Goal: Information Seeking & Learning: Learn about a topic

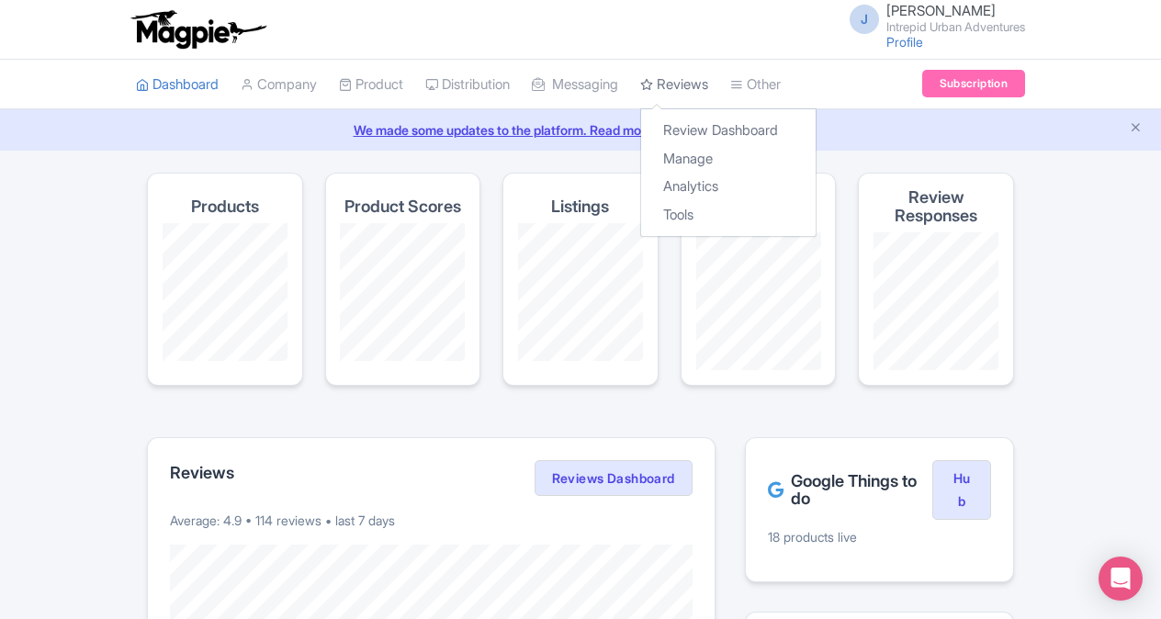
click at [693, 81] on link "Reviews" at bounding box center [674, 85] width 68 height 51
click at [716, 129] on link "Review Dashboard" at bounding box center [728, 131] width 175 height 28
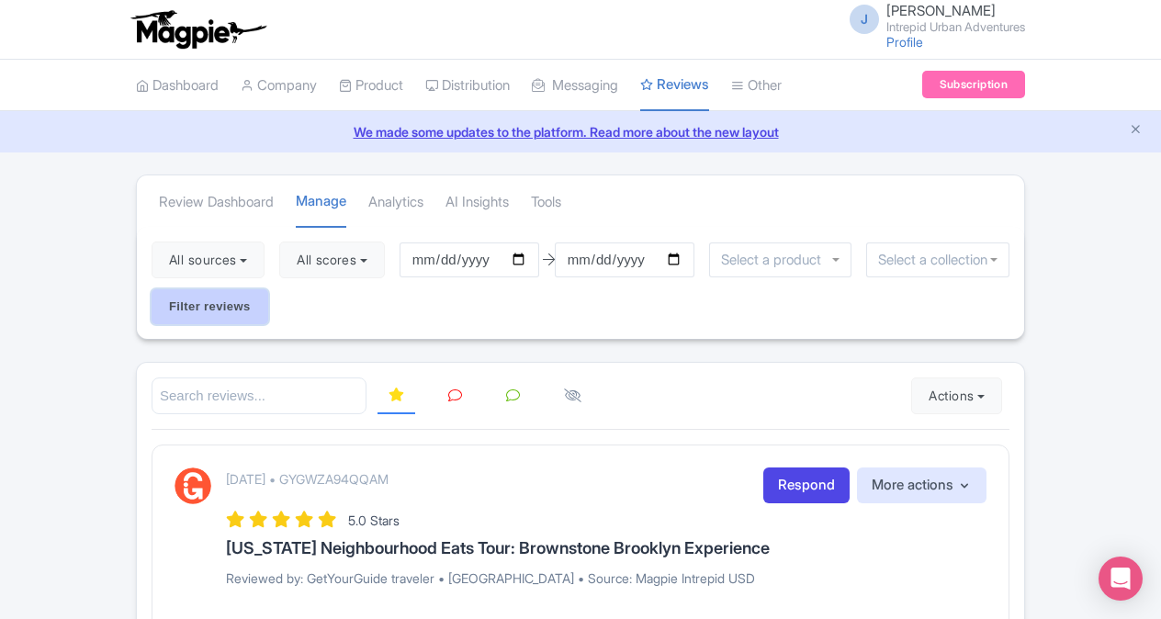
click at [235, 310] on input "Filter reviews" at bounding box center [210, 306] width 117 height 35
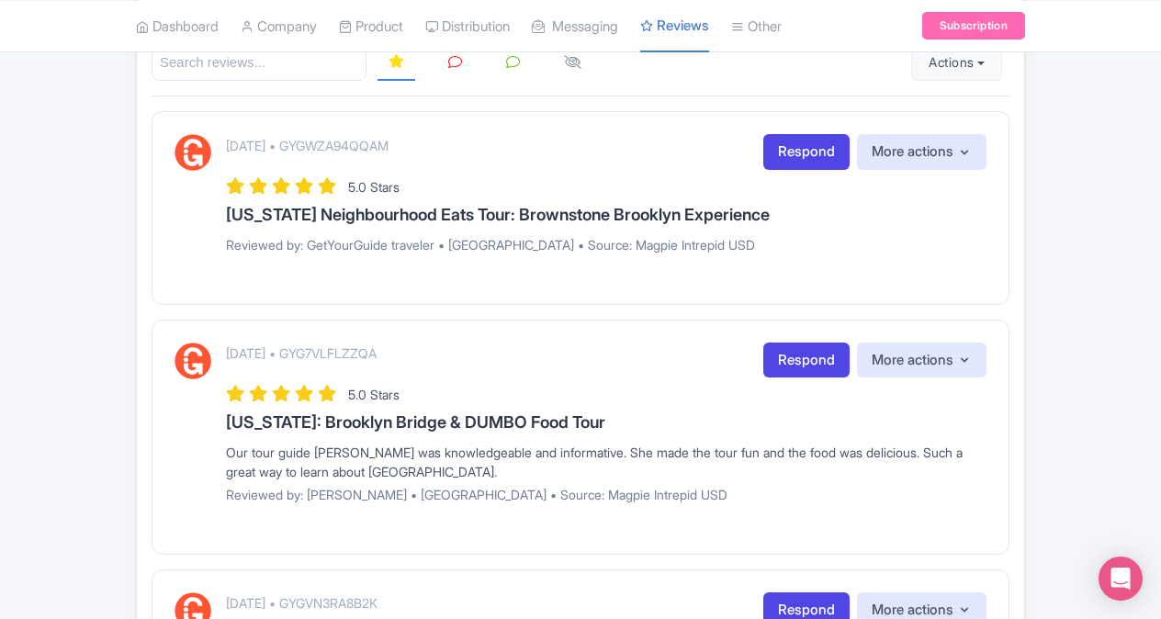
scroll to position [336, 0]
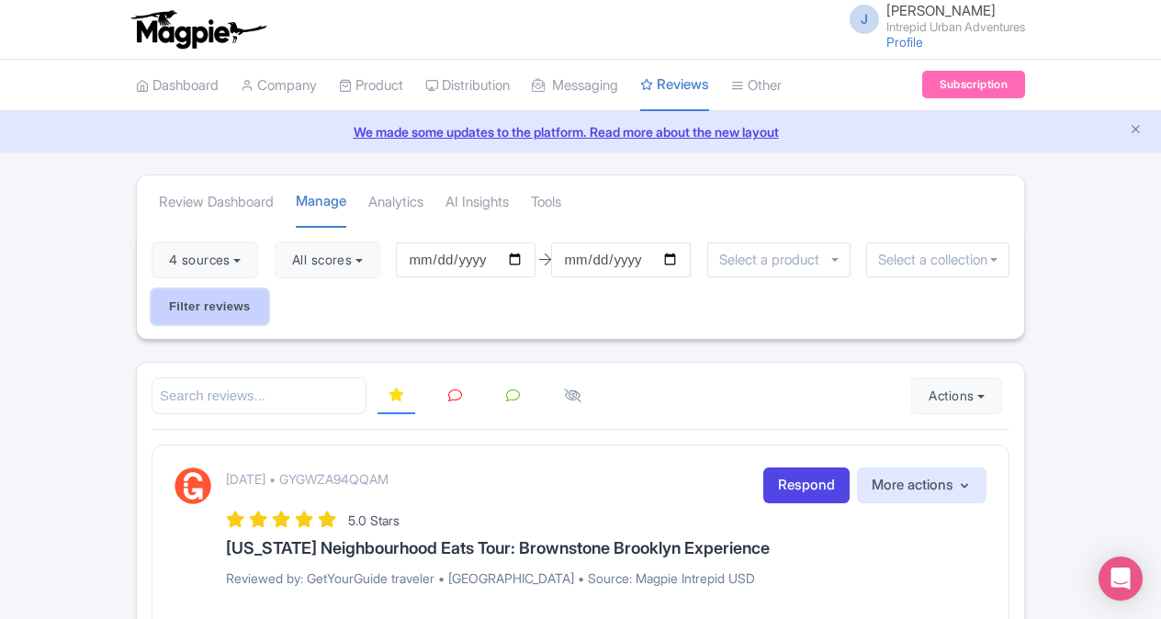
click at [226, 300] on input "Filter reviews" at bounding box center [210, 306] width 117 height 35
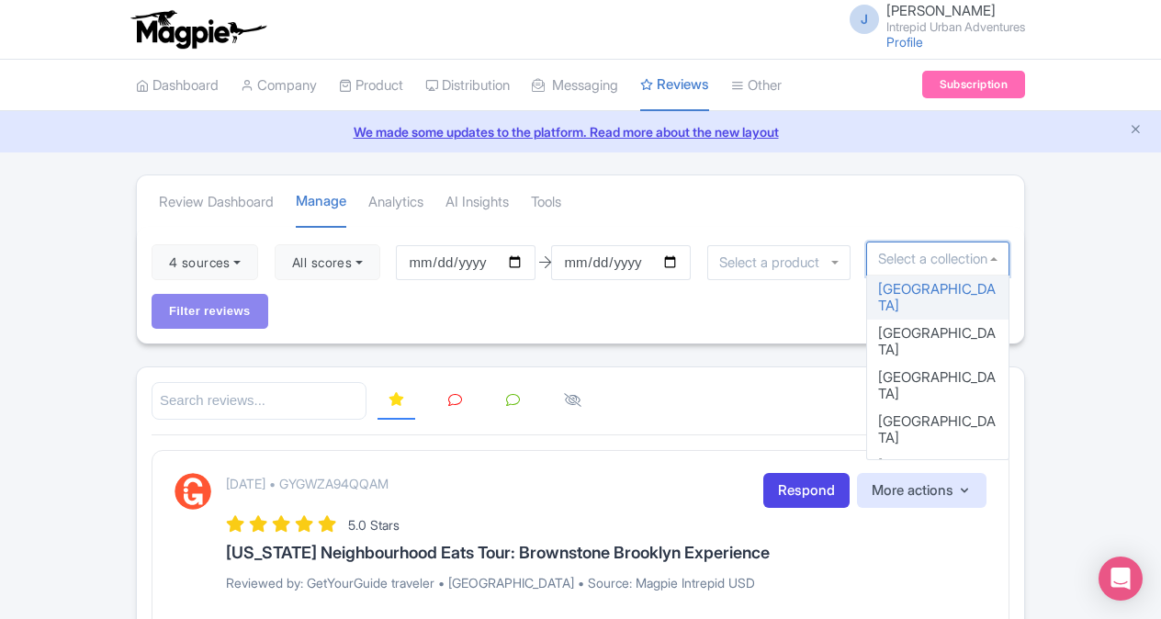
click at [997, 257] on div at bounding box center [937, 259] width 143 height 35
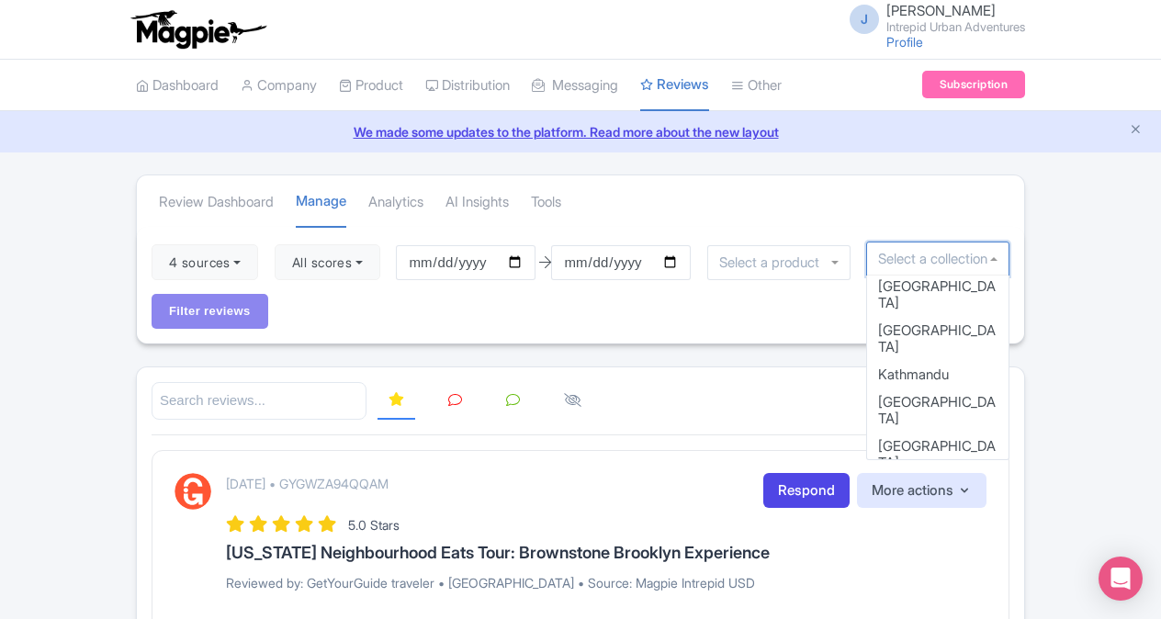
scroll to position [799, 0]
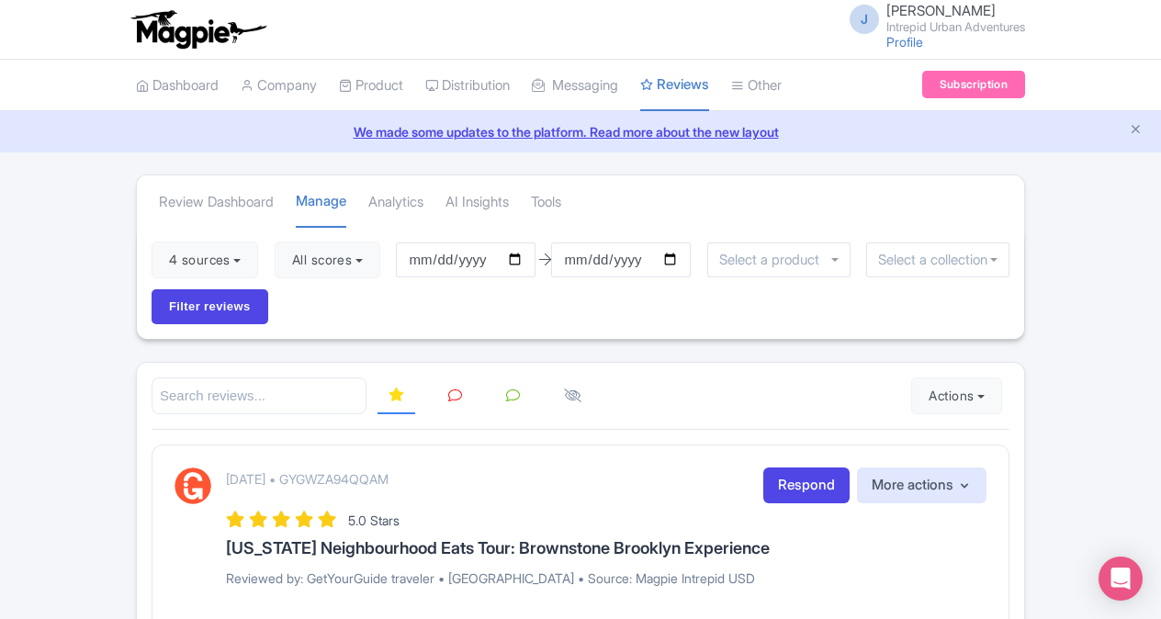
click at [829, 252] on input "select-one" at bounding box center [774, 260] width 110 height 17
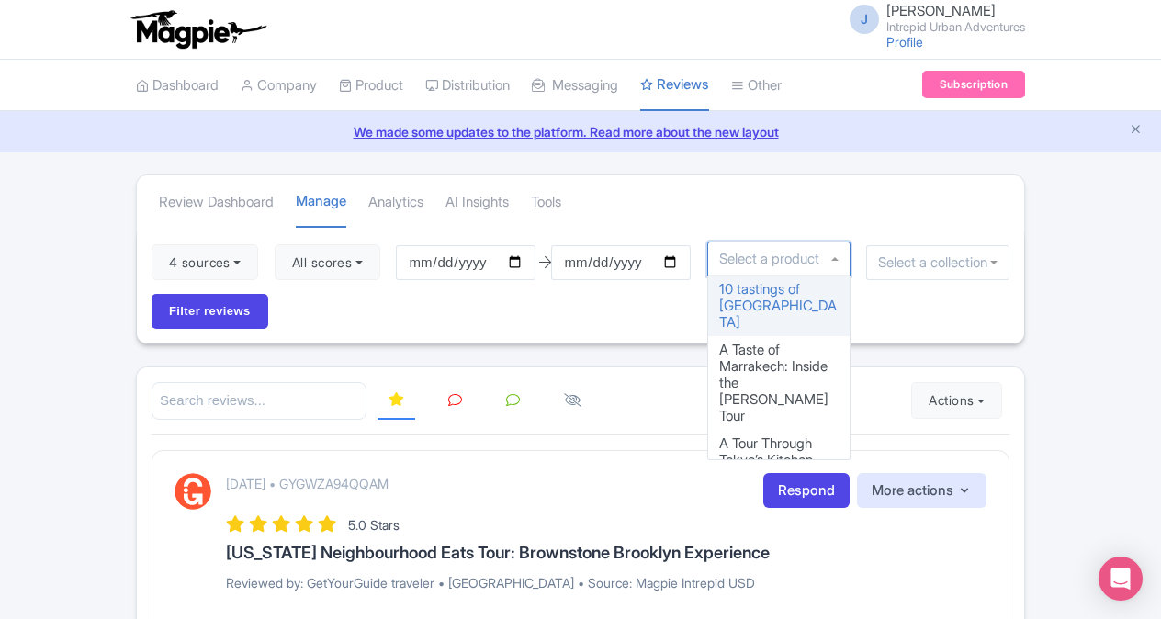
click at [992, 262] on div at bounding box center [937, 262] width 143 height 35
click at [836, 255] on div at bounding box center [779, 259] width 143 height 35
click at [513, 254] on input "2025-05-26" at bounding box center [466, 262] width 140 height 35
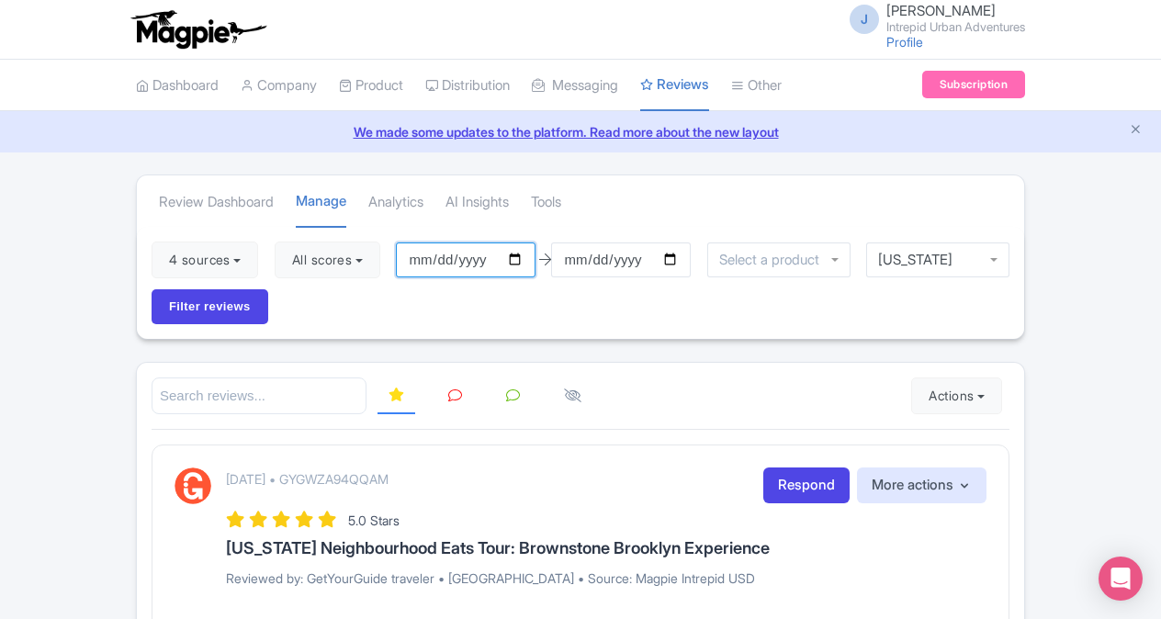
type input "[DATE]"
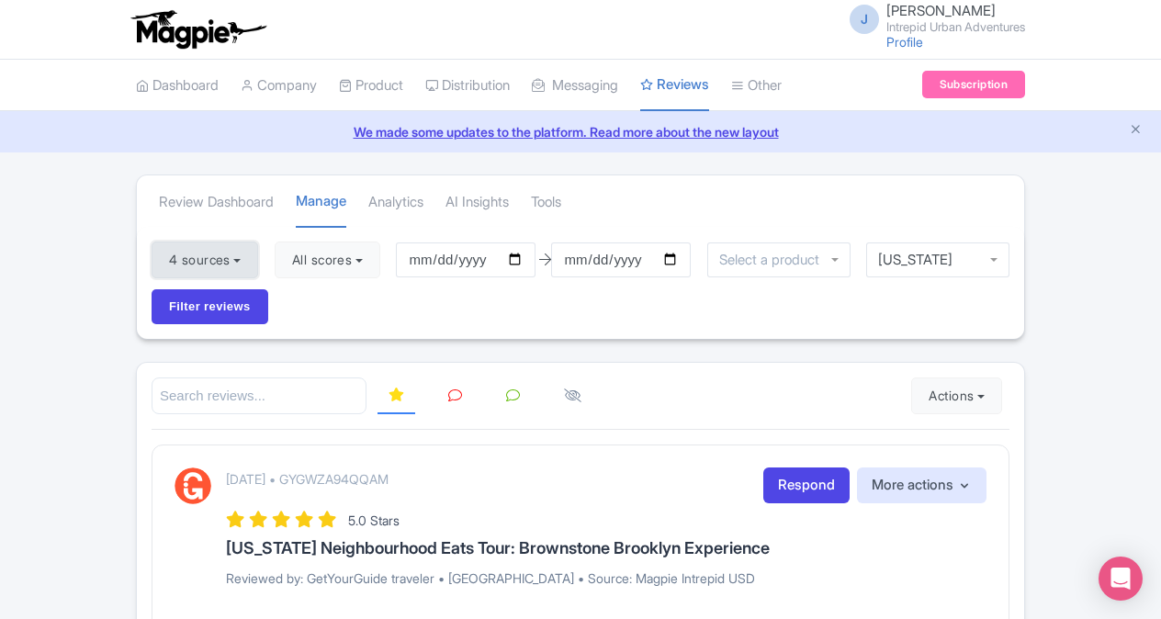
click at [247, 253] on button "4 sources" at bounding box center [205, 260] width 107 height 37
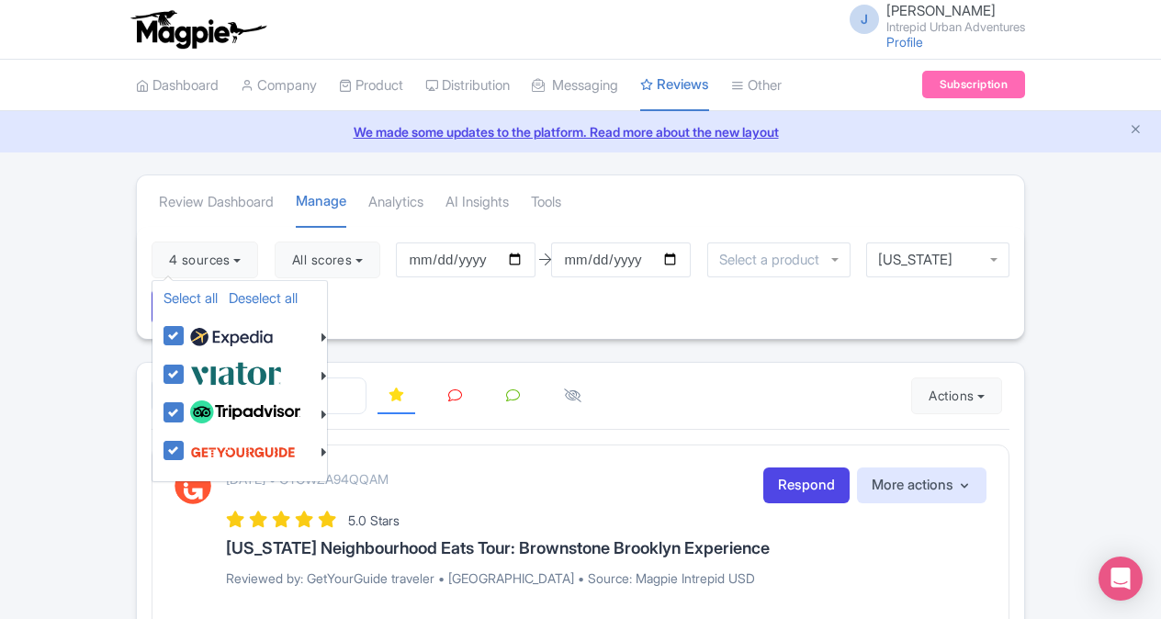
click at [367, 292] on div "4 sources Select all Deselect all Select all Deselect all Urban Adventures - US…" at bounding box center [581, 283] width 888 height 112
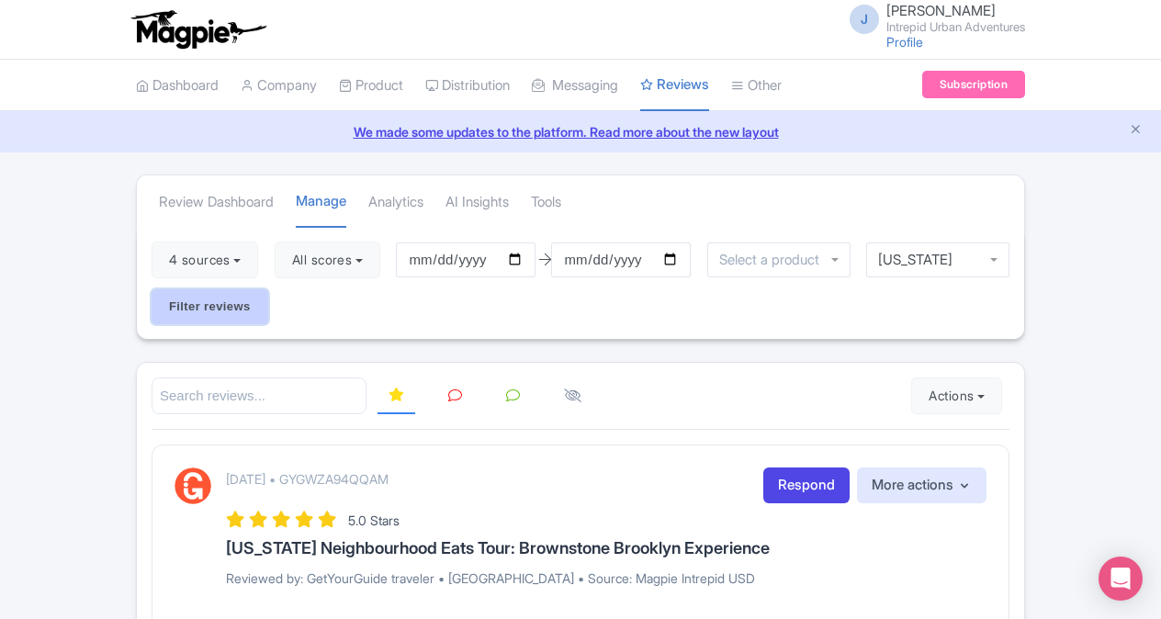
click at [209, 307] on input "Filter reviews" at bounding box center [210, 306] width 117 height 35
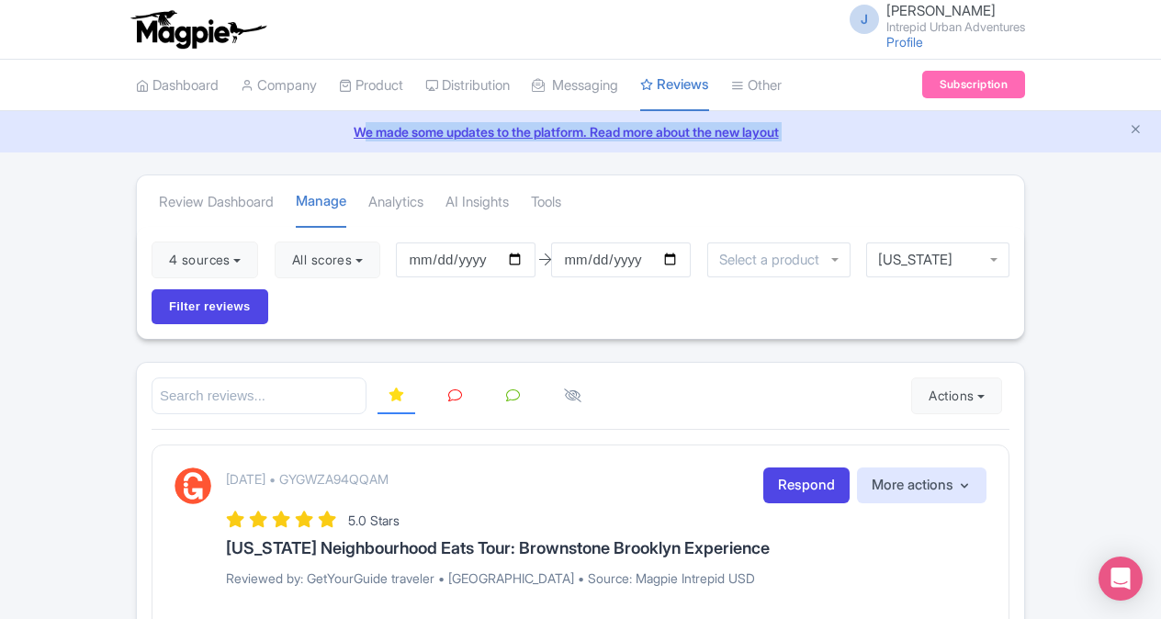
drag, startPoint x: 1158, startPoint y: 86, endPoint x: 1168, endPoint y: 186, distance: 99.7
click at [1161, 186] on html "J Jessie Fahay Intrepid Urban Adventures Profile Users Settings Sign out Dashbo…" at bounding box center [580, 309] width 1161 height 619
drag, startPoint x: 1168, startPoint y: 186, endPoint x: 1105, endPoint y: 302, distance: 132.4
click at [401, 201] on link "Analytics" at bounding box center [395, 202] width 55 height 51
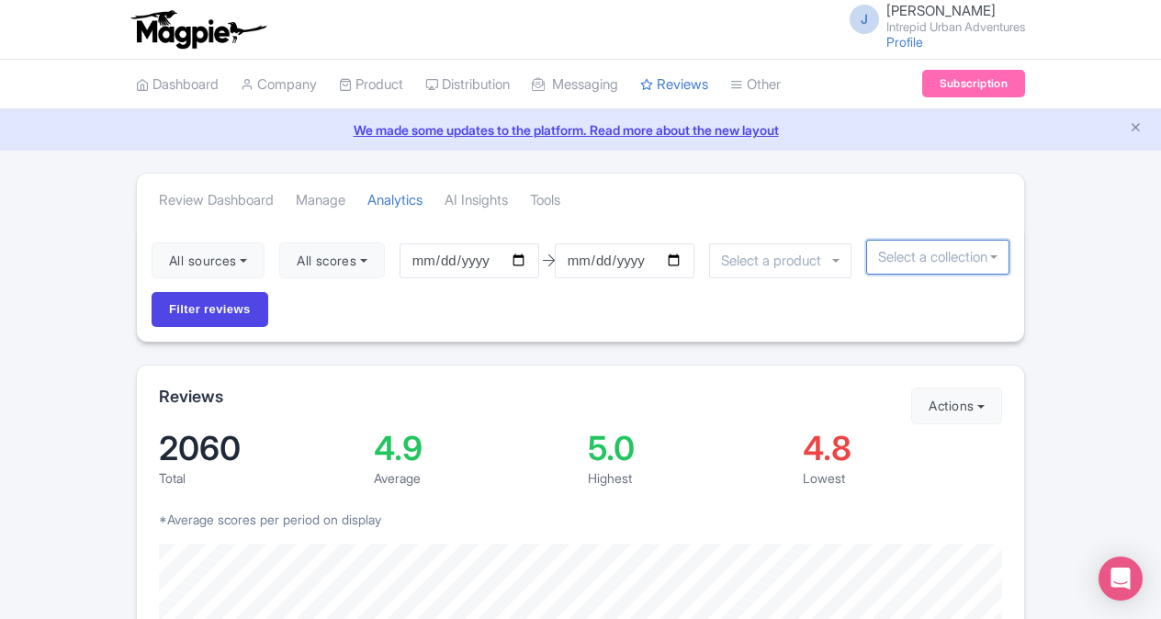
click at [994, 255] on div at bounding box center [937, 257] width 143 height 35
click at [996, 257] on div at bounding box center [937, 257] width 143 height 35
click at [842, 259] on div at bounding box center [780, 260] width 143 height 35
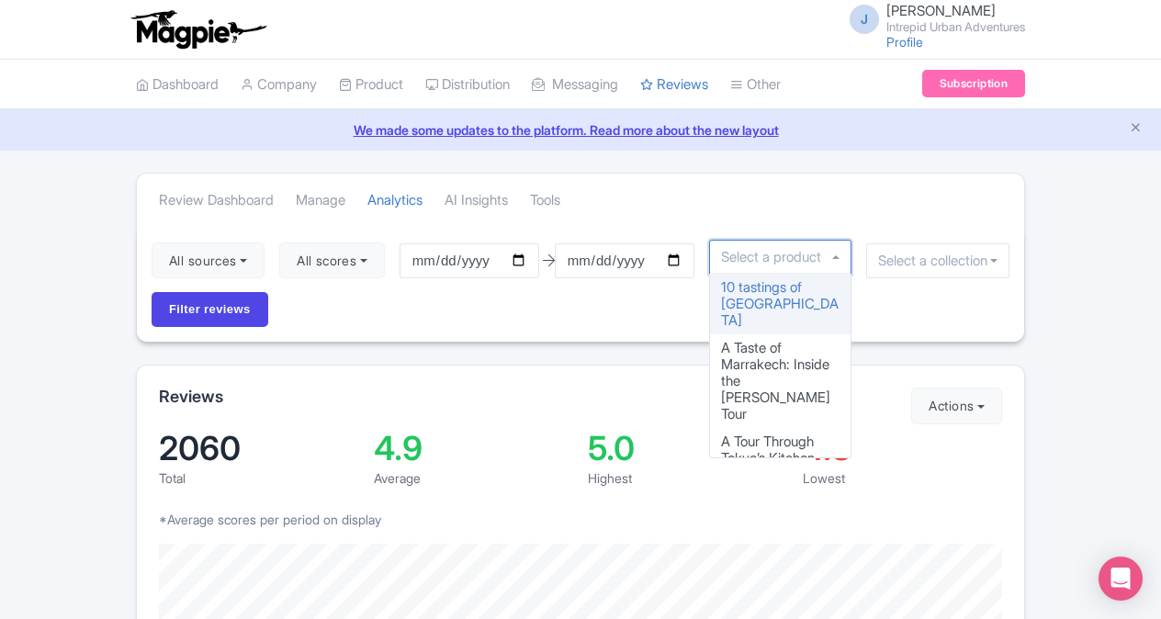
click at [842, 259] on div at bounding box center [780, 257] width 143 height 35
click at [917, 266] on div at bounding box center [937, 260] width 143 height 35
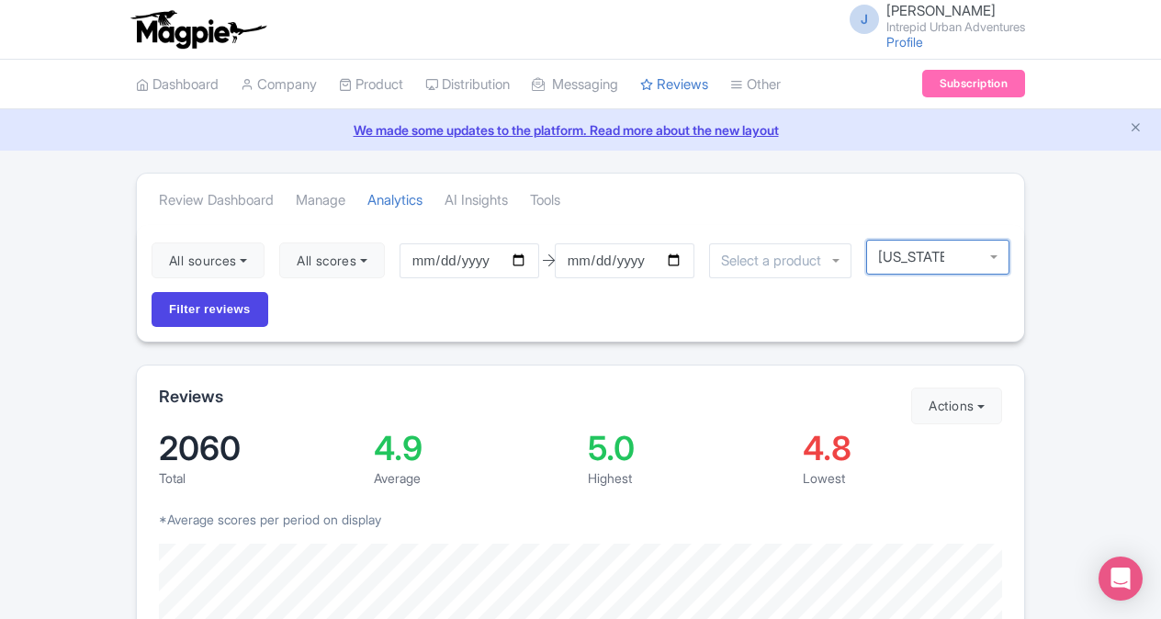
click at [998, 259] on div at bounding box center [937, 257] width 143 height 35
click at [992, 257] on div at bounding box center [937, 257] width 143 height 35
type input "[US_STATE]"
click at [224, 305] on input "Filter reviews" at bounding box center [210, 309] width 117 height 35
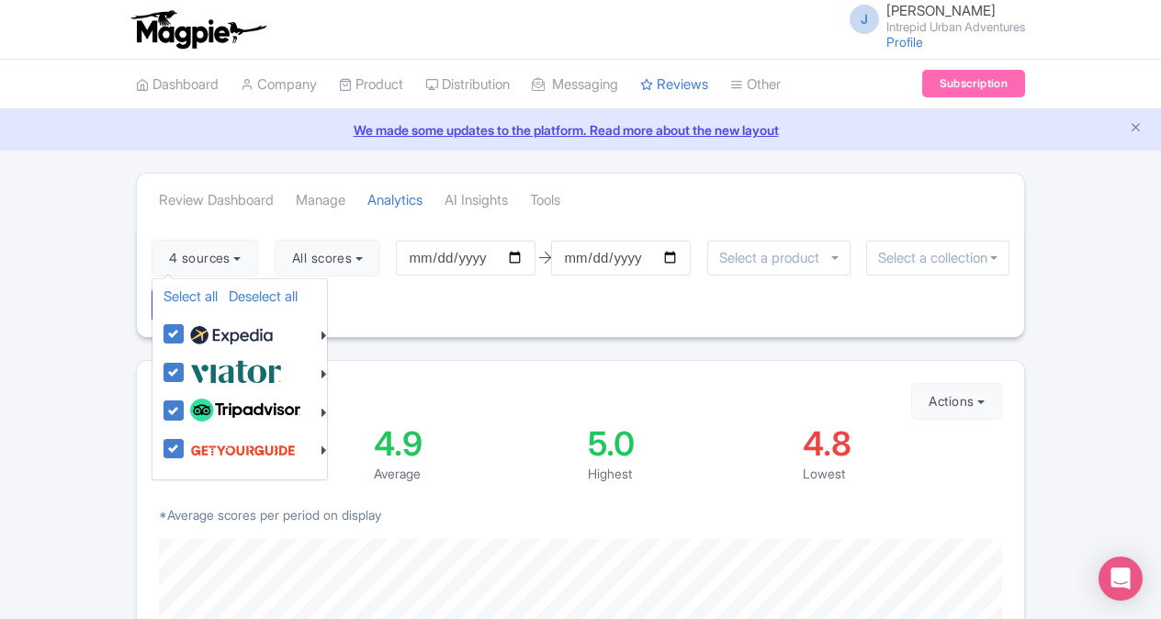
click at [454, 318] on div "4 sources Select all Deselect all Select all Deselect all Urban Adventures - US…" at bounding box center [581, 281] width 888 height 112
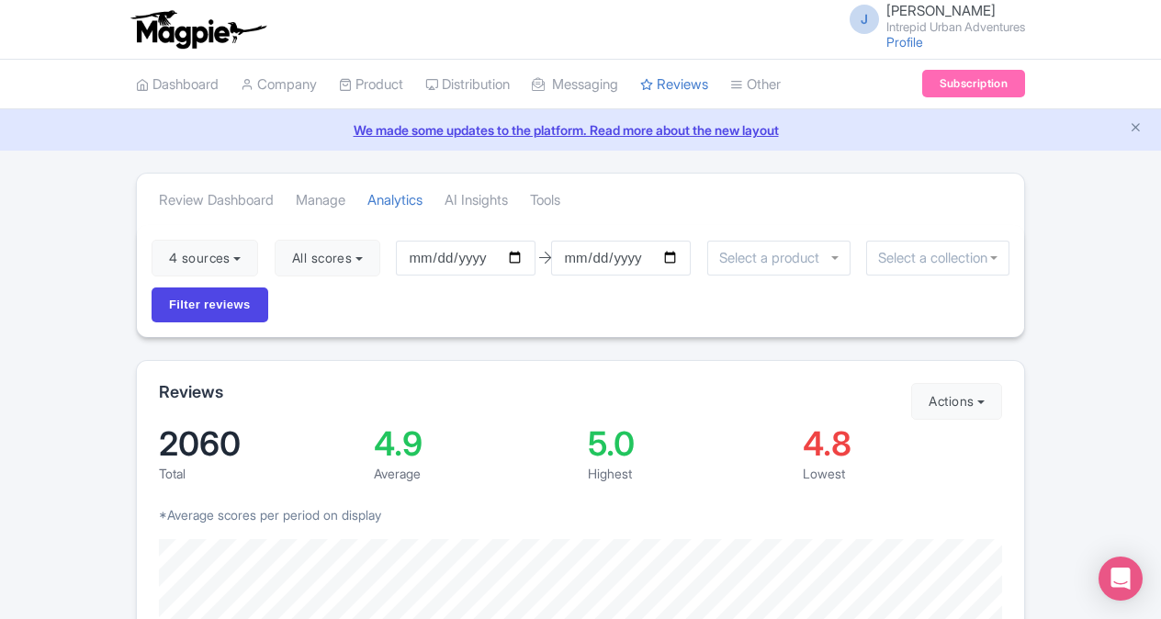
click at [992, 258] on div at bounding box center [937, 258] width 143 height 35
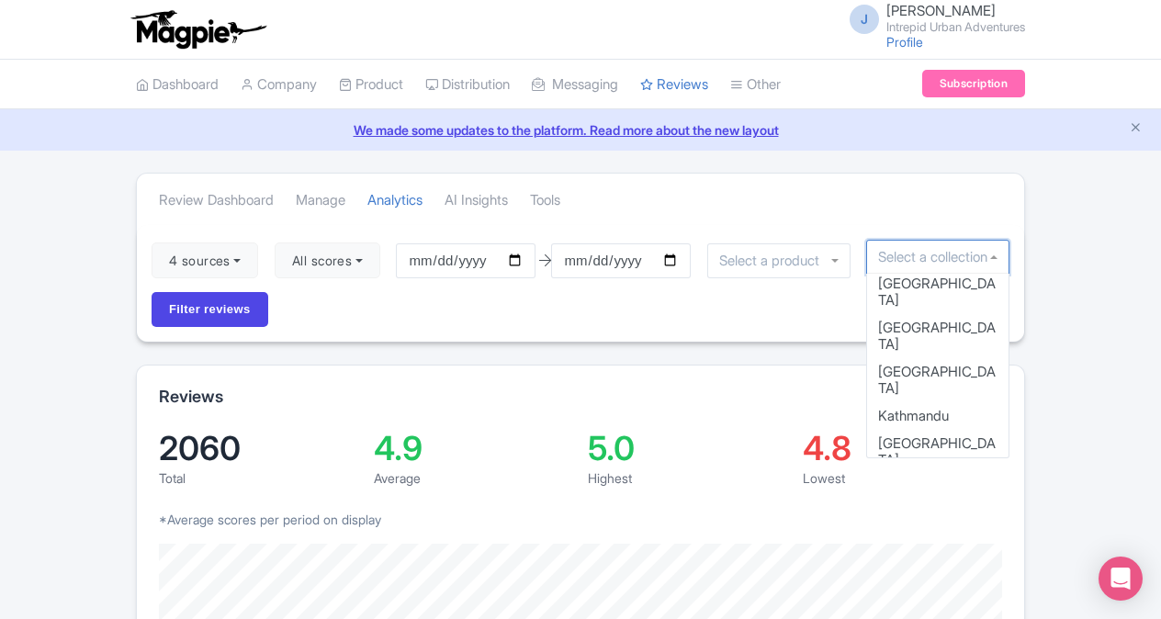
scroll to position [768, 0]
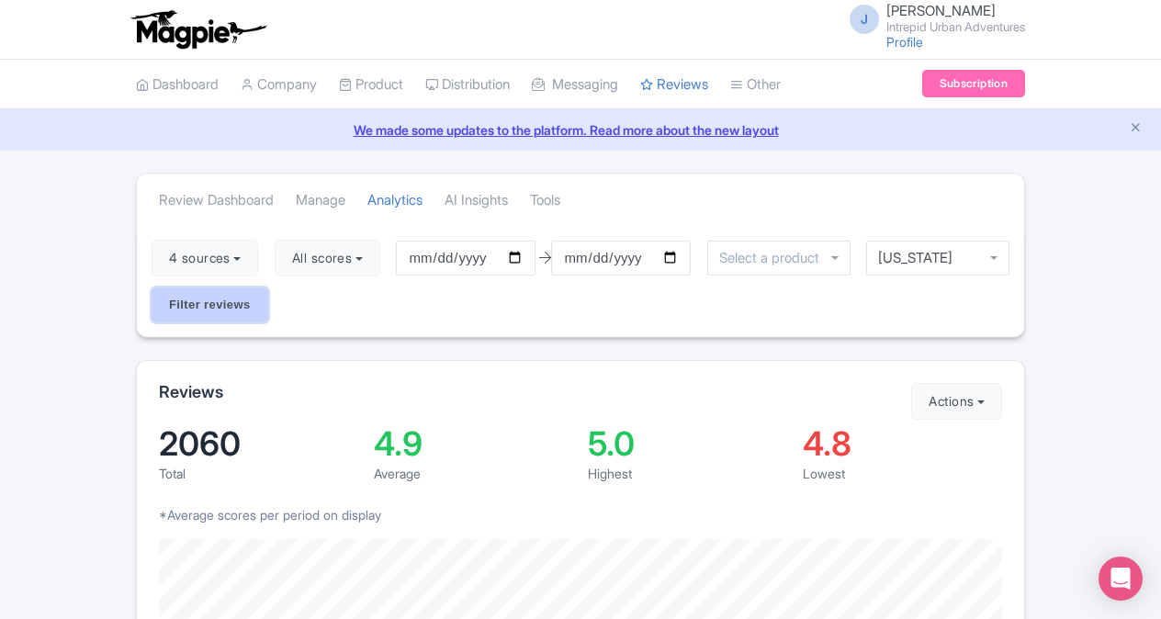
click at [215, 297] on input "Filter reviews" at bounding box center [210, 305] width 117 height 35
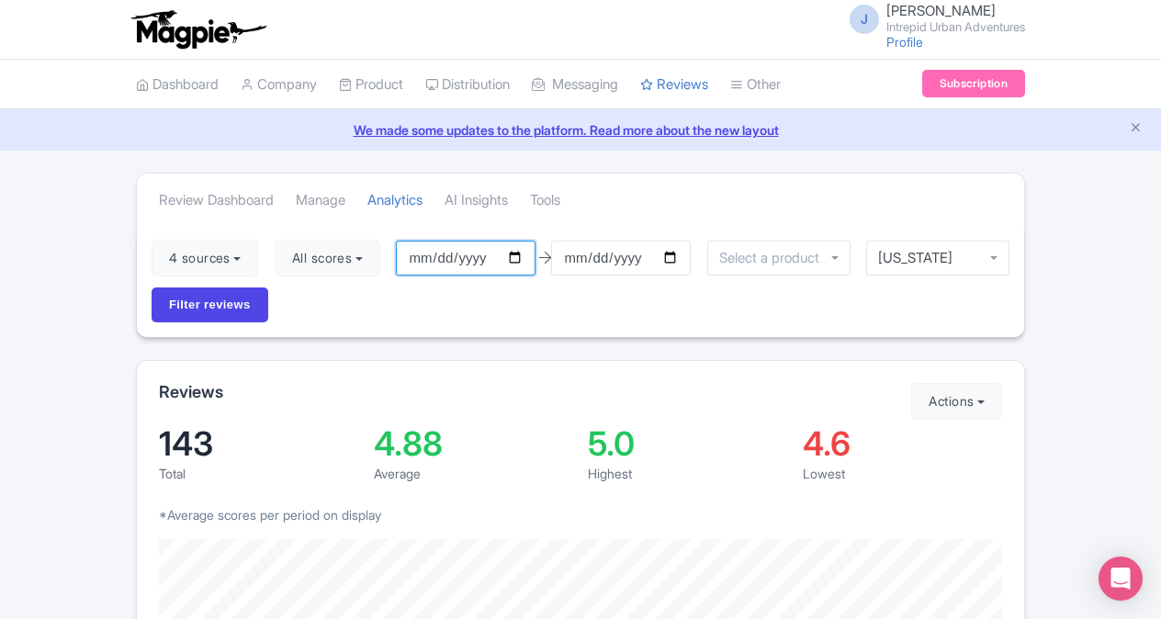
click at [525, 260] on input "[DATE]" at bounding box center [466, 258] width 140 height 35
type input "[DATE]"
click at [200, 298] on input "Filter reviews" at bounding box center [210, 305] width 117 height 35
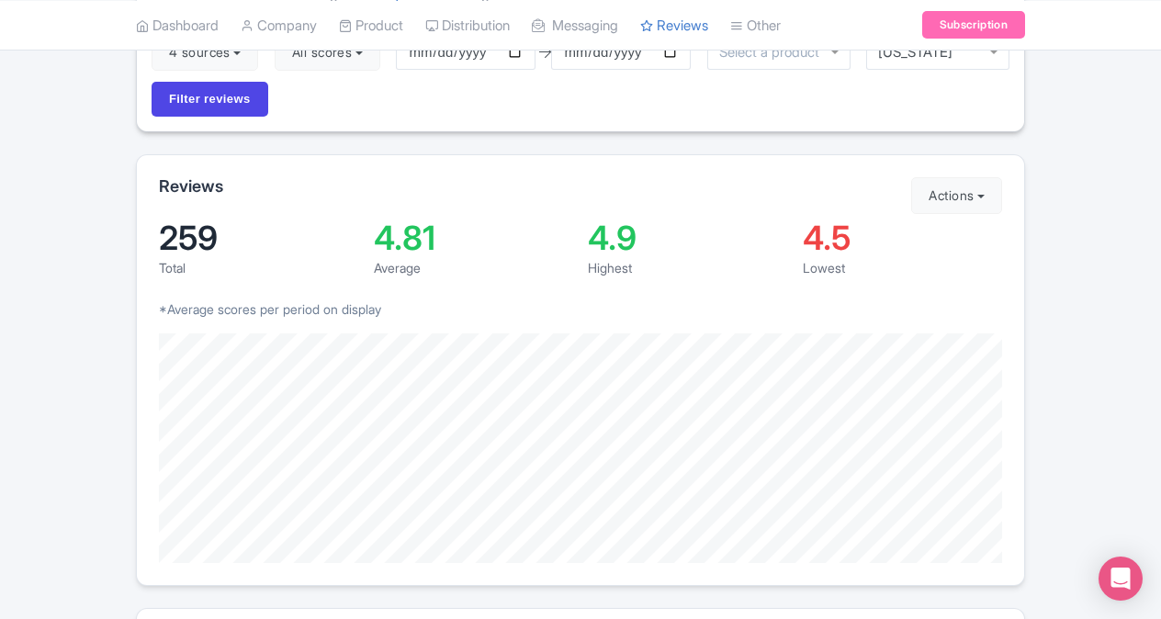
scroll to position [178, 0]
